Goal: Information Seeking & Learning: Understand process/instructions

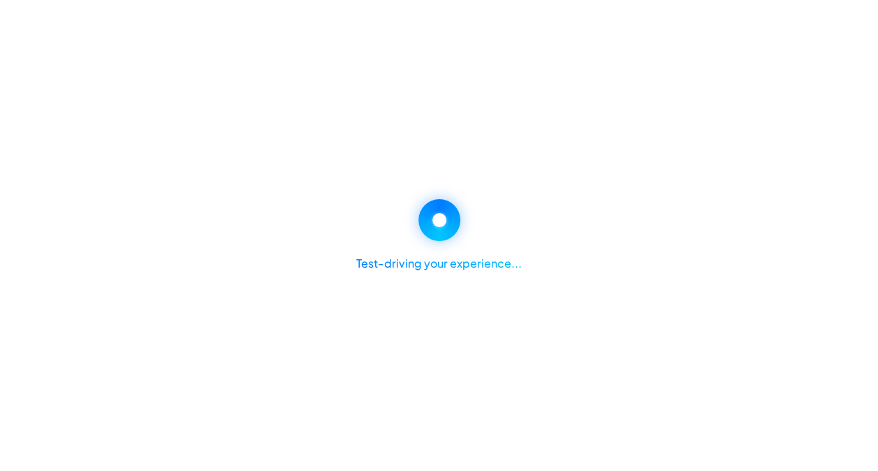
select select "********"
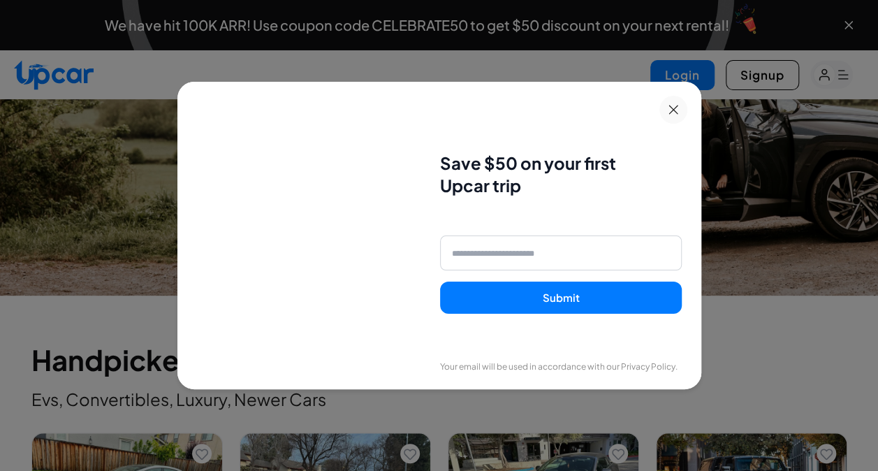
scroll to position [329, 0]
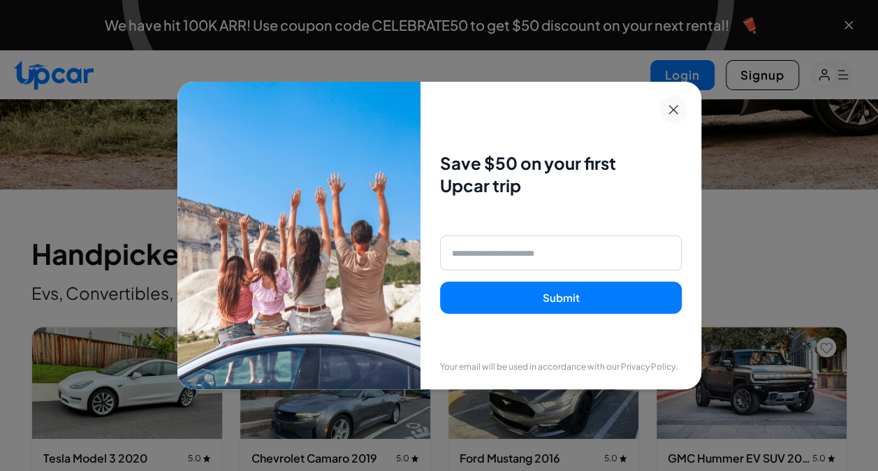
click at [684, 103] on button at bounding box center [673, 110] width 28 height 28
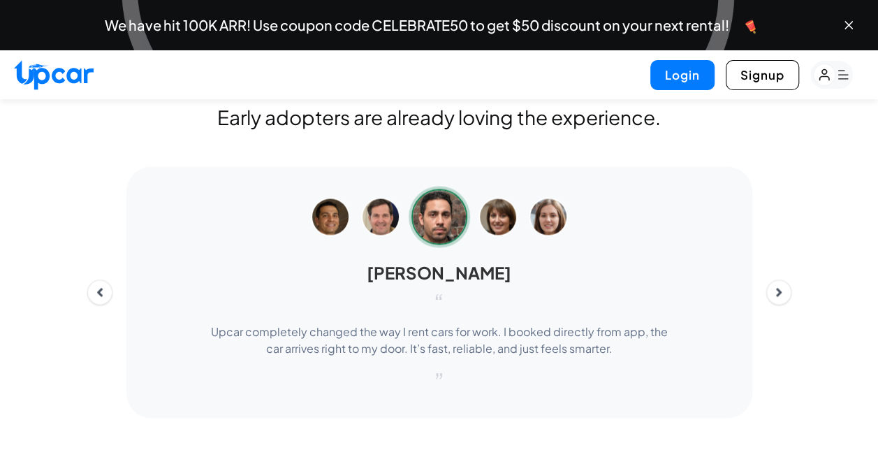
scroll to position [3638, 0]
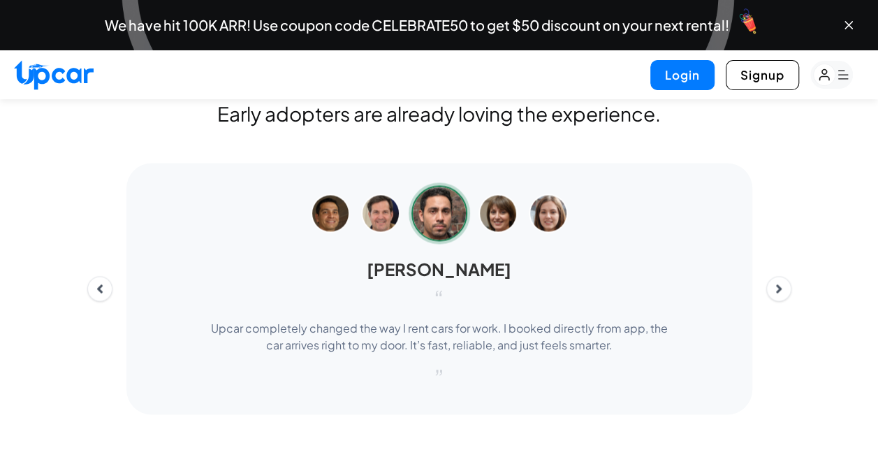
click at [497, 233] on img at bounding box center [497, 212] width 39 height 39
click at [789, 370] on div "[PERSON_NAME] “ Upcar completely changed the way I rent cars for work. I booked…" at bounding box center [439, 288] width 793 height 251
click at [782, 301] on button "Next" at bounding box center [778, 288] width 25 height 25
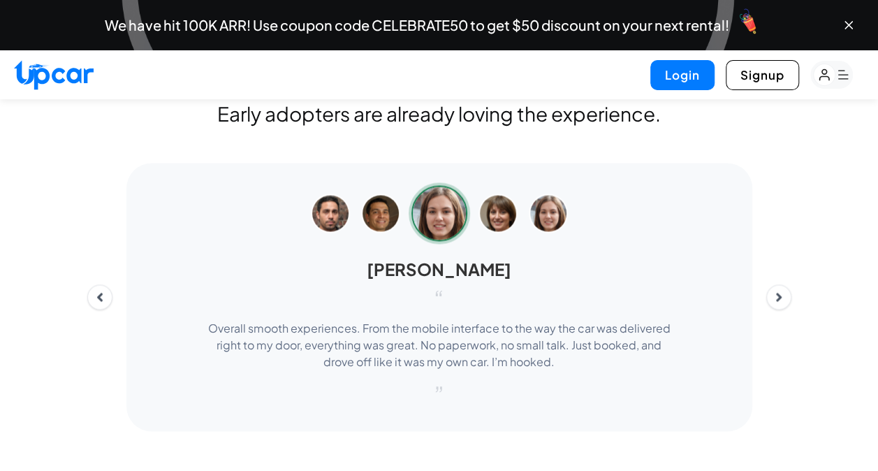
click at [783, 309] on button "Next" at bounding box center [778, 296] width 25 height 25
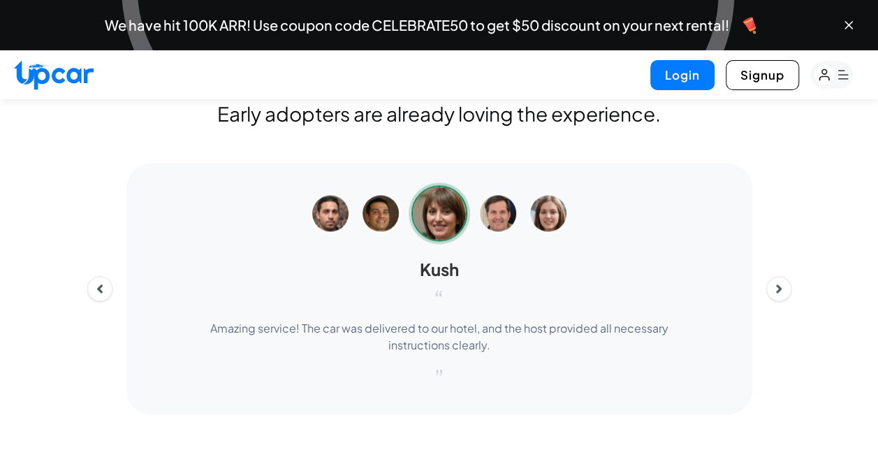
click at [778, 293] on icon "Next" at bounding box center [778, 288] width 6 height 9
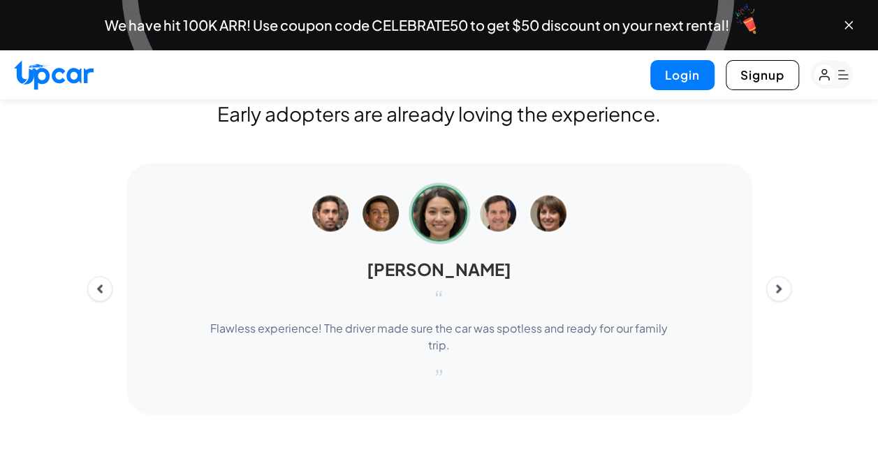
click at [778, 293] on icon "Next" at bounding box center [778, 288] width 6 height 9
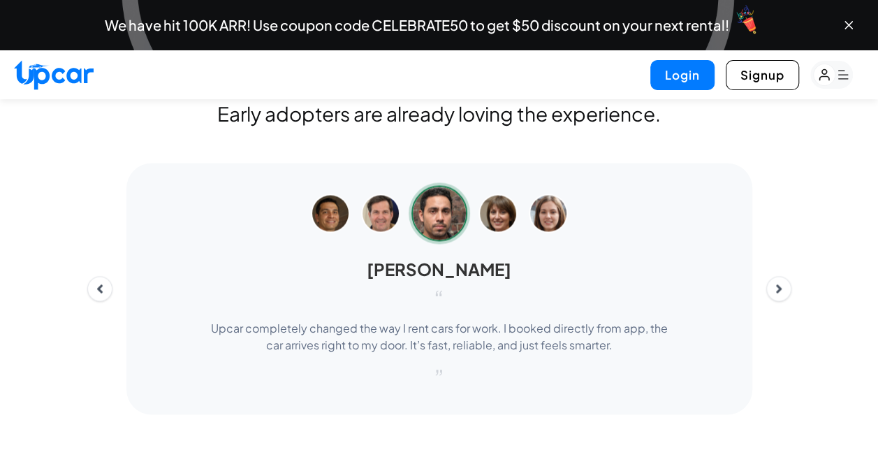
click at [778, 293] on icon "Next" at bounding box center [778, 288] width 6 height 9
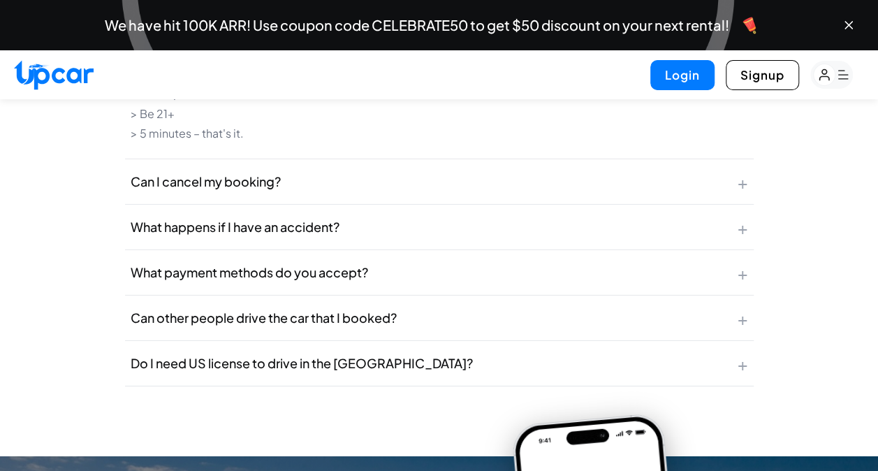
scroll to position [4791, 0]
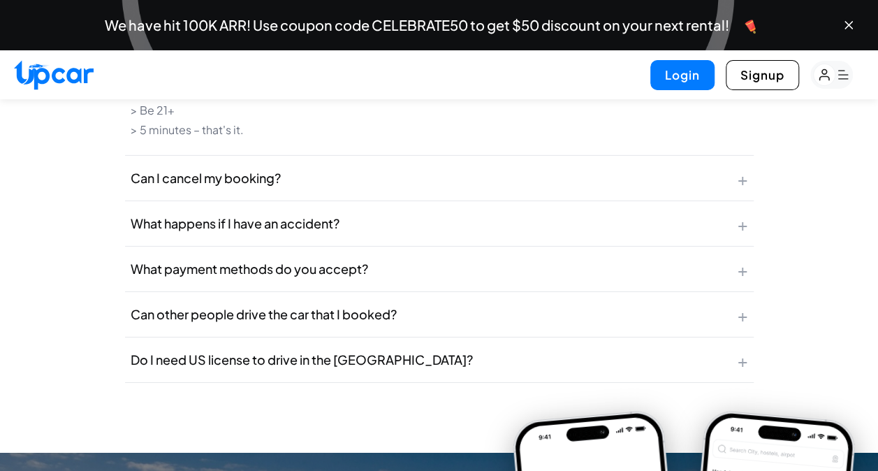
click at [405, 246] on button "What happens if I have an accident? +" at bounding box center [439, 223] width 628 height 45
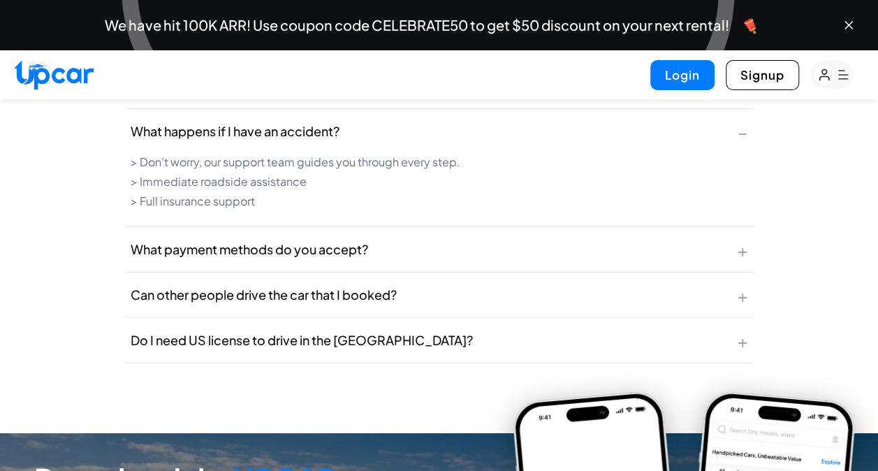
click at [405, 227] on div "What happens if I have an accident? − > Don't worry, our support team guides yo…" at bounding box center [439, 168] width 628 height 118
click at [239, 209] on li "> Full insurance support" at bounding box center [439, 201] width 617 height 17
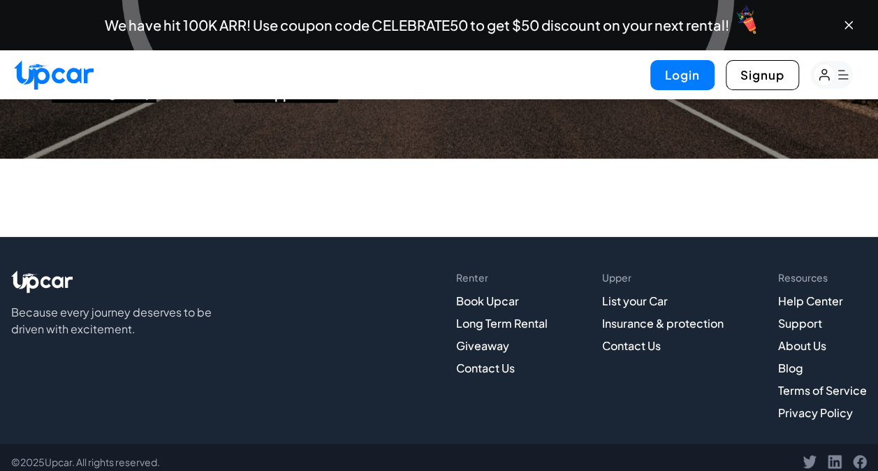
scroll to position [5494, 0]
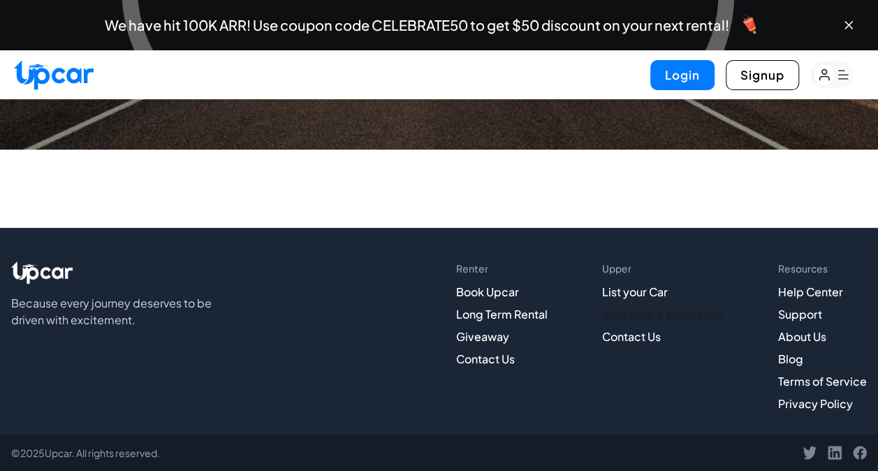
click at [640, 316] on link "Insurance & protection" at bounding box center [663, 314] width 122 height 15
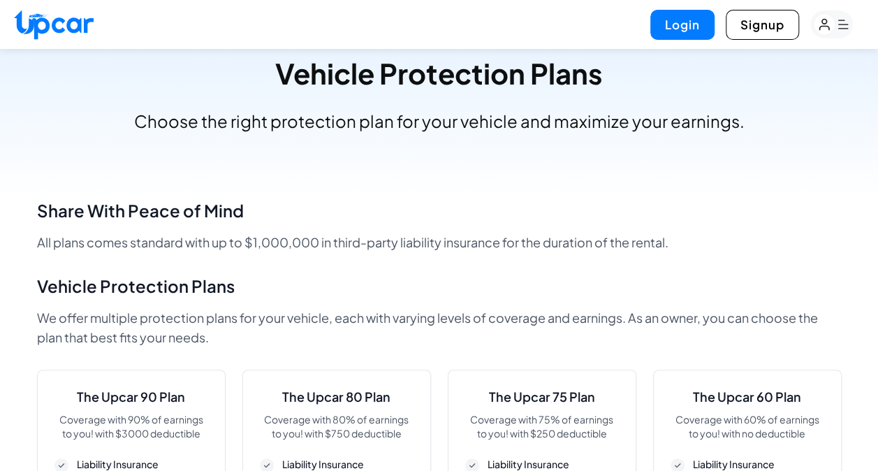
scroll to position [57, 0]
